Goal: Find specific page/section: Find specific page/section

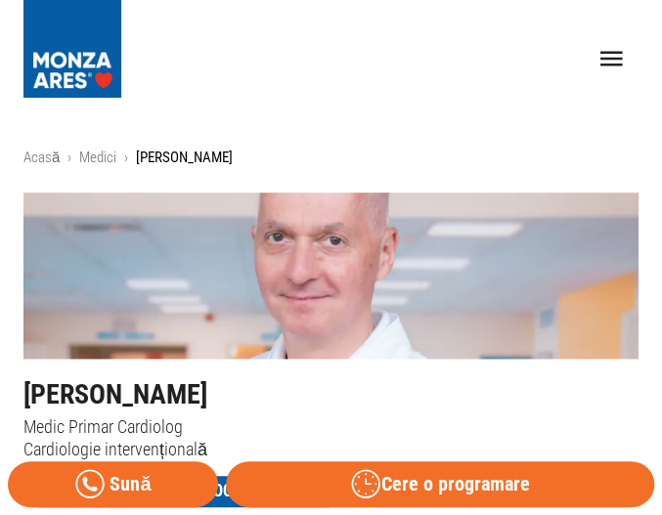
click at [104, 167] on li "Medici" at bounding box center [97, 158] width 37 height 22
click at [104, 156] on link "Medici" at bounding box center [97, 158] width 37 height 18
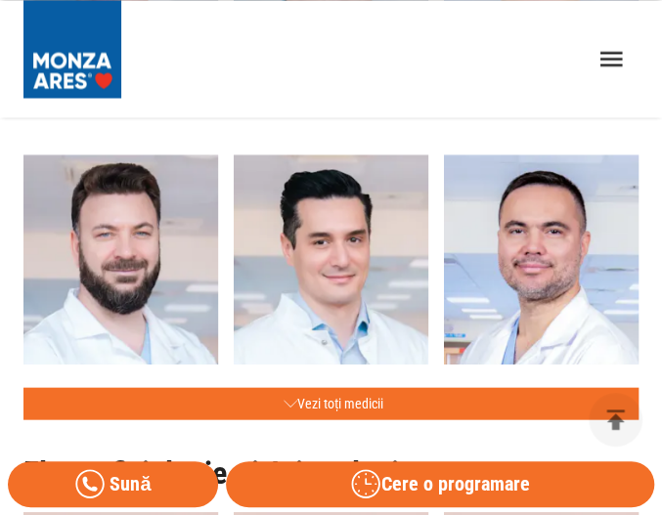
scroll to position [1021, 0]
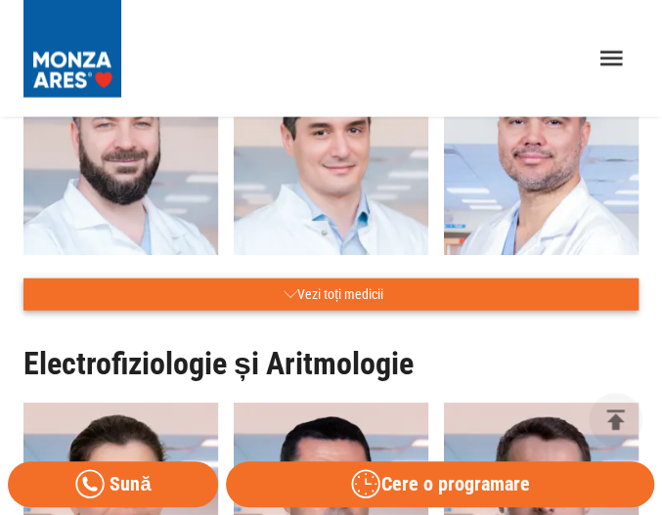
click at [323, 292] on button "Vezi toți medicii" at bounding box center [330, 295] width 615 height 32
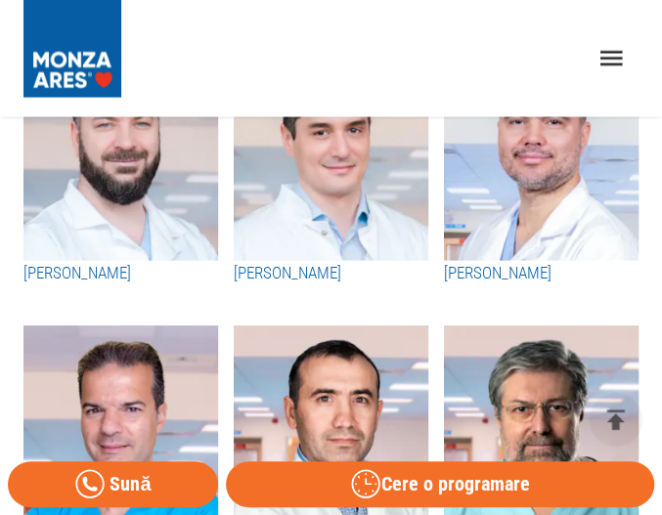
click at [76, 273] on h3 "[PERSON_NAME]" at bounding box center [120, 273] width 194 height 25
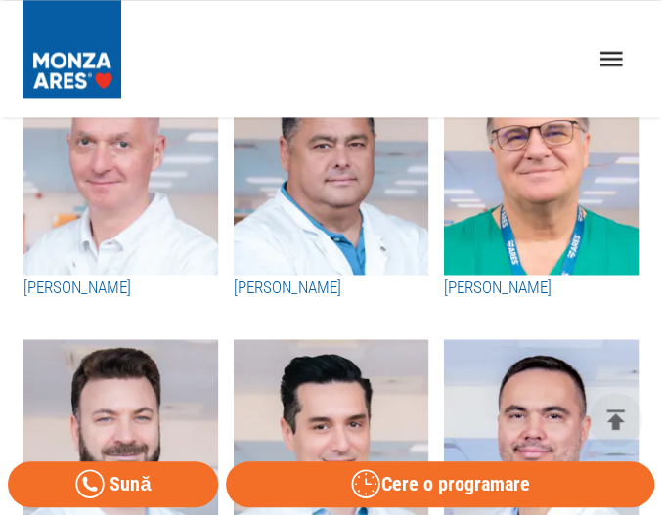
scroll to position [630, 0]
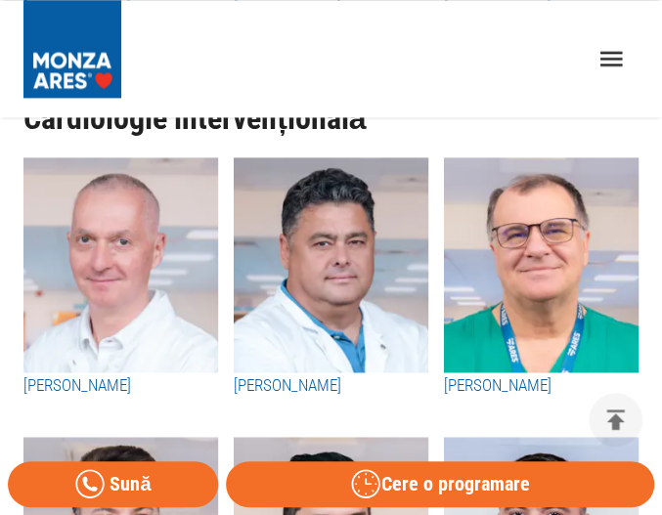
click at [352, 366] on img "button" at bounding box center [331, 264] width 194 height 215
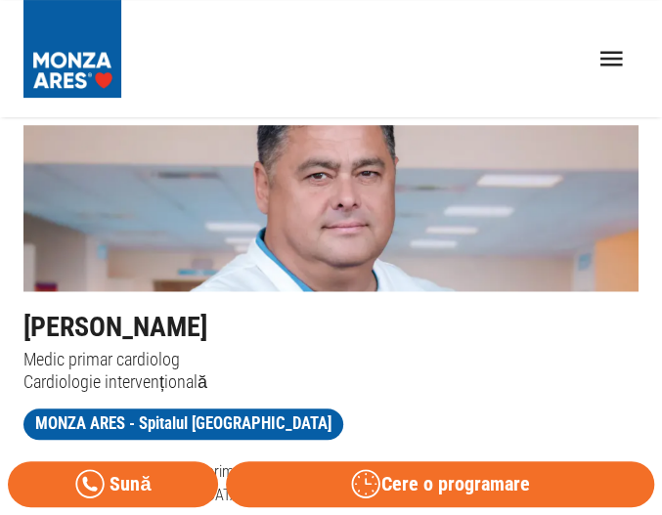
scroll to position [98, 0]
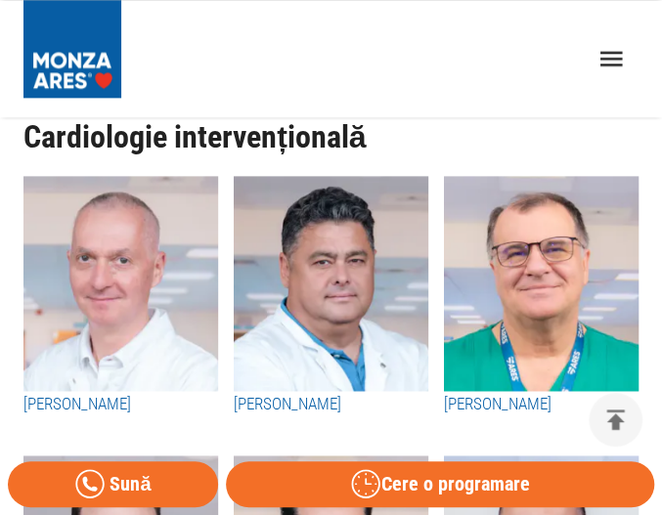
scroll to position [2177, 0]
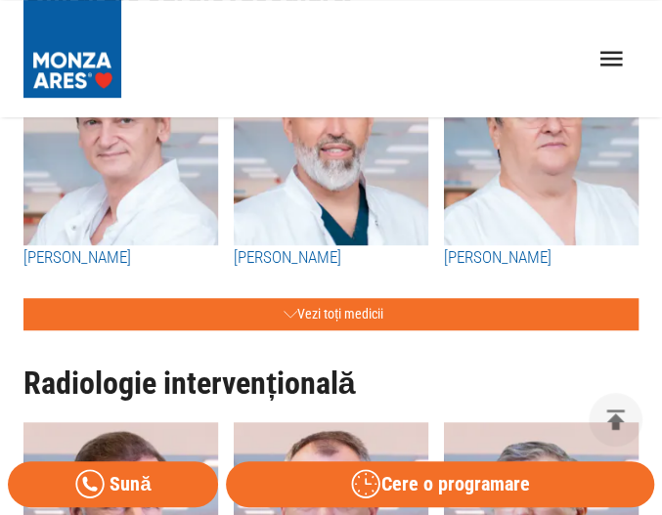
click at [340, 248] on h3 "[PERSON_NAME]" at bounding box center [331, 257] width 194 height 25
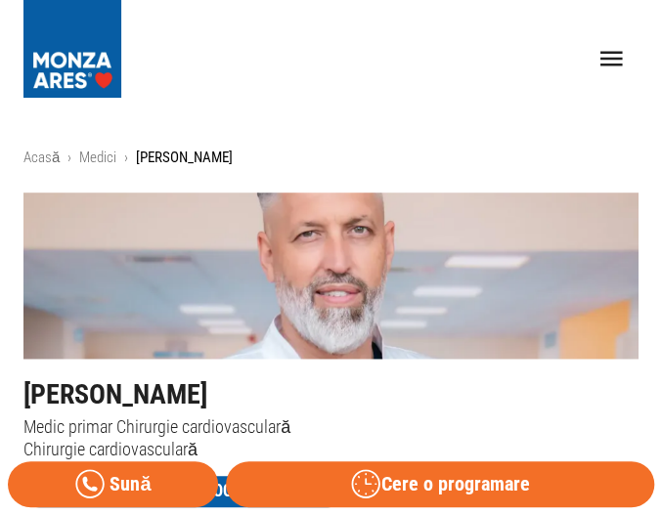
scroll to position [98, 0]
